Goal: Information Seeking & Learning: Learn about a topic

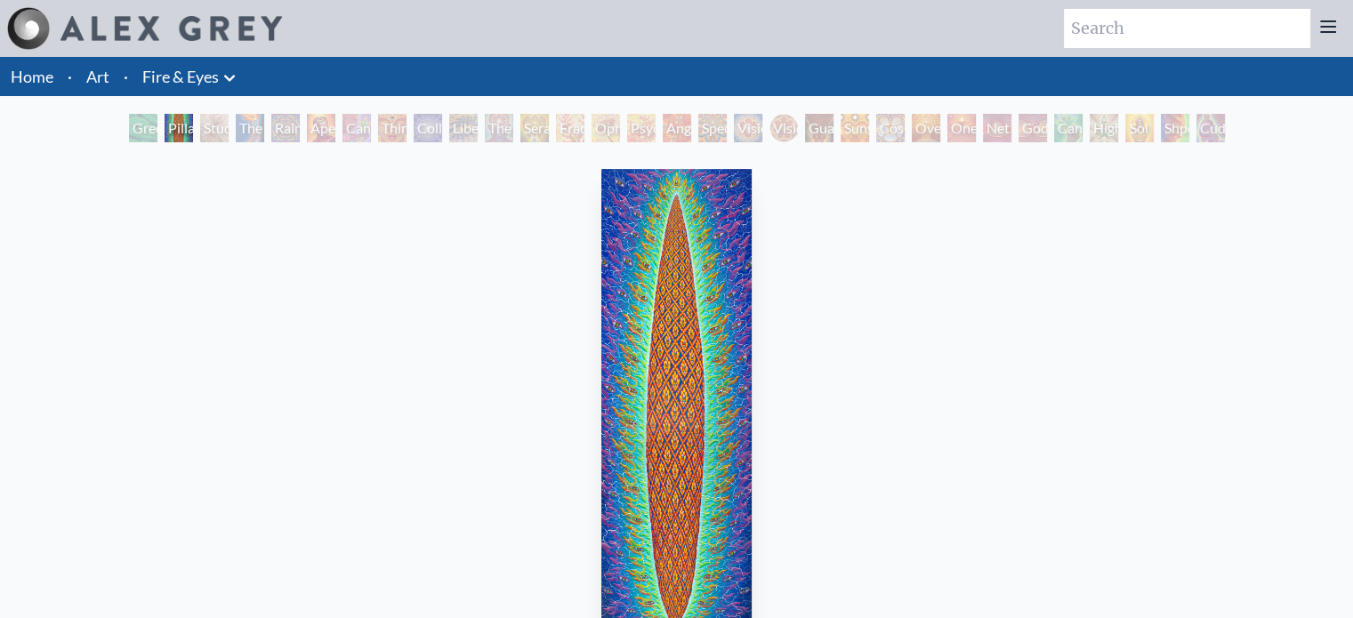
click at [133, 131] on div "Green Hand" at bounding box center [143, 128] width 28 height 28
